Goal: Check status: Check status

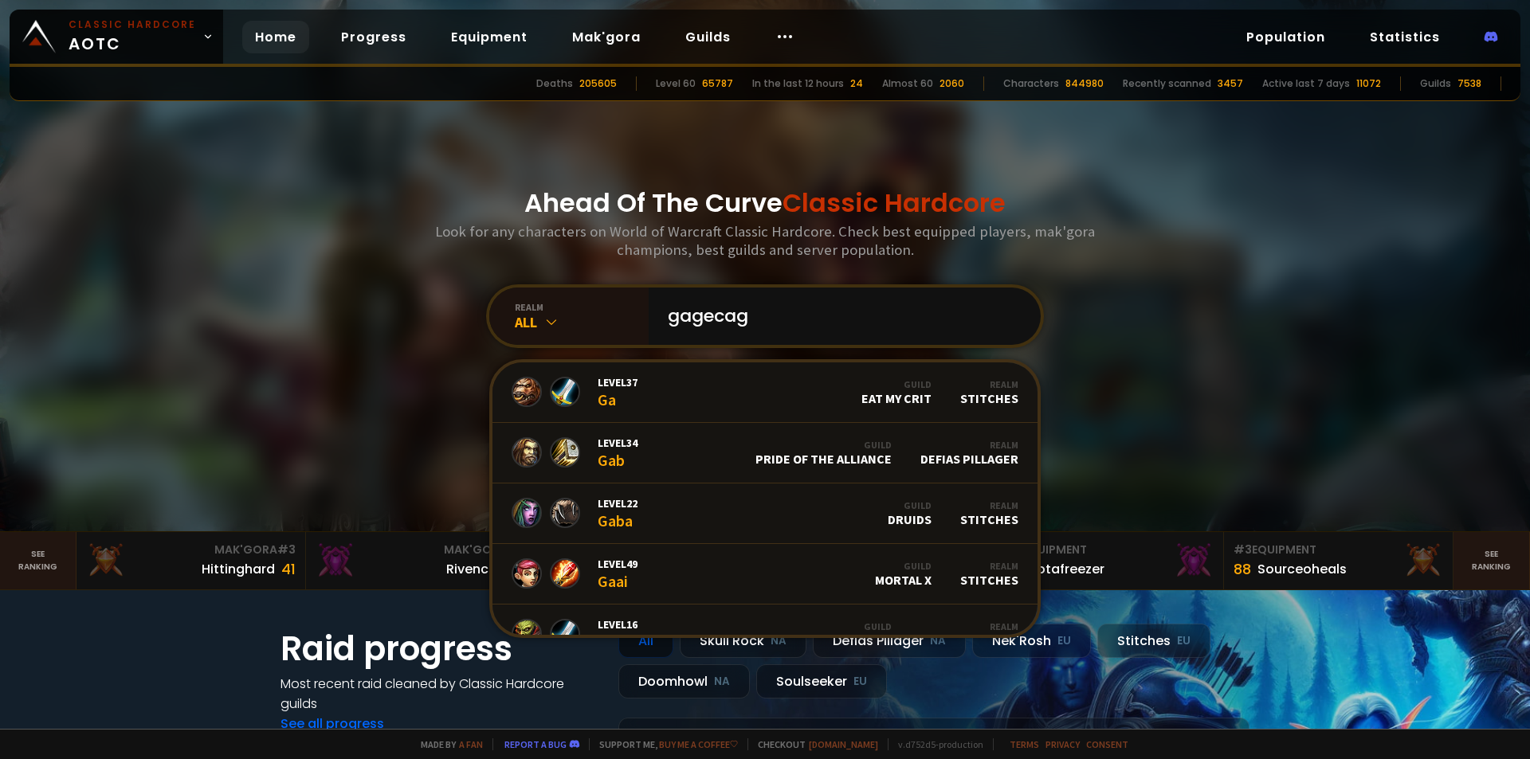
type input "gagecage"
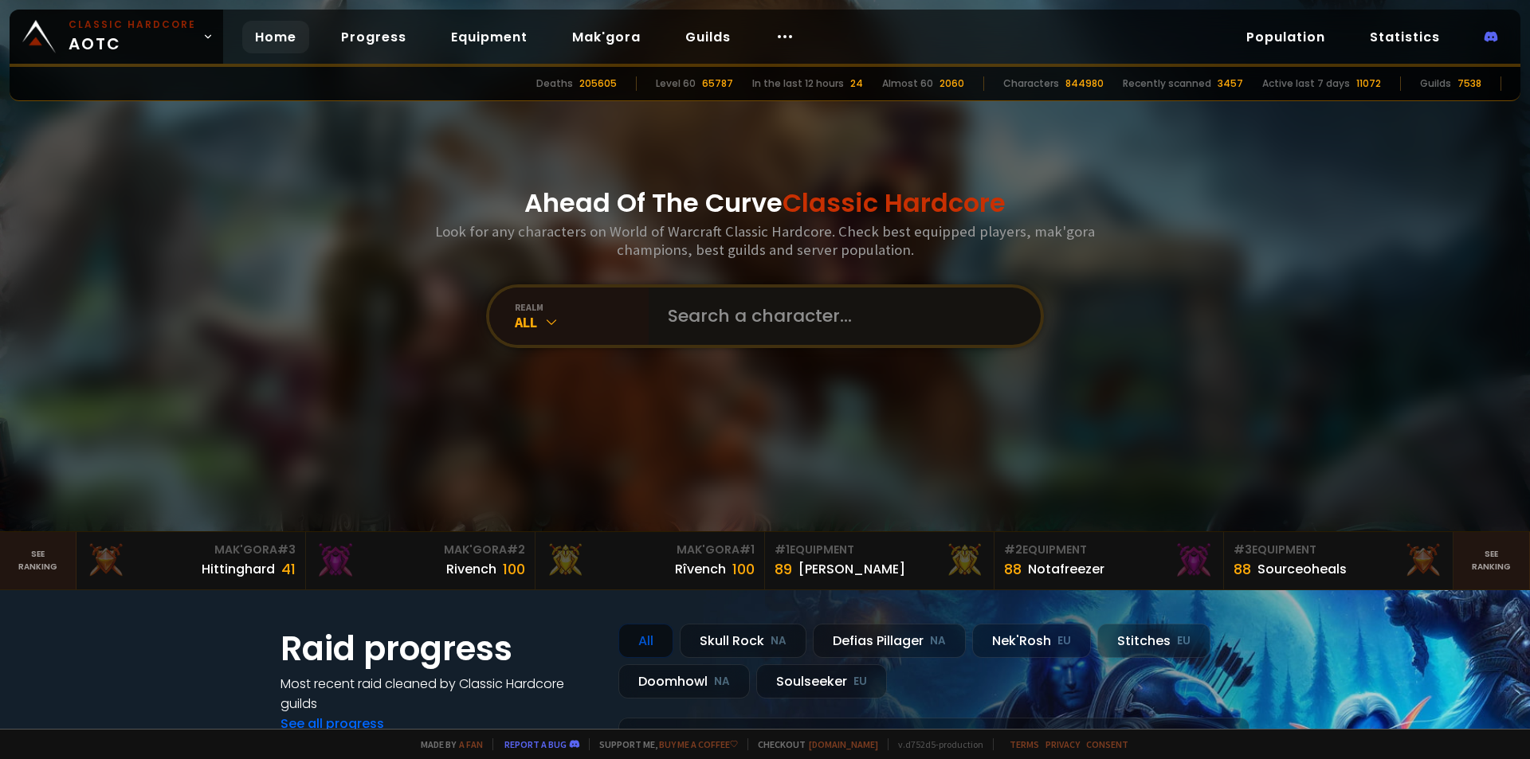
click at [690, 337] on input "text" at bounding box center [839, 316] width 363 height 57
type input "gage"
click at [775, 321] on input "text" at bounding box center [839, 316] width 363 height 57
